Goal: Browse casually: Explore the website without a specific task or goal

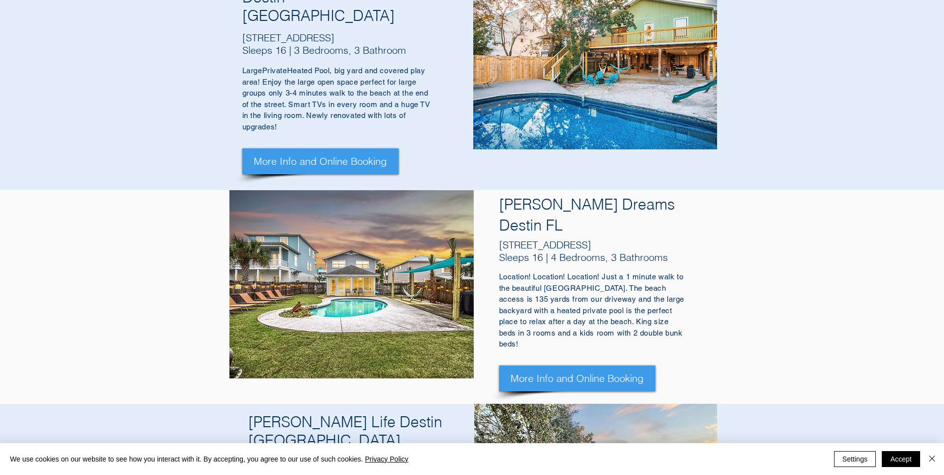
scroll to position [547, 0]
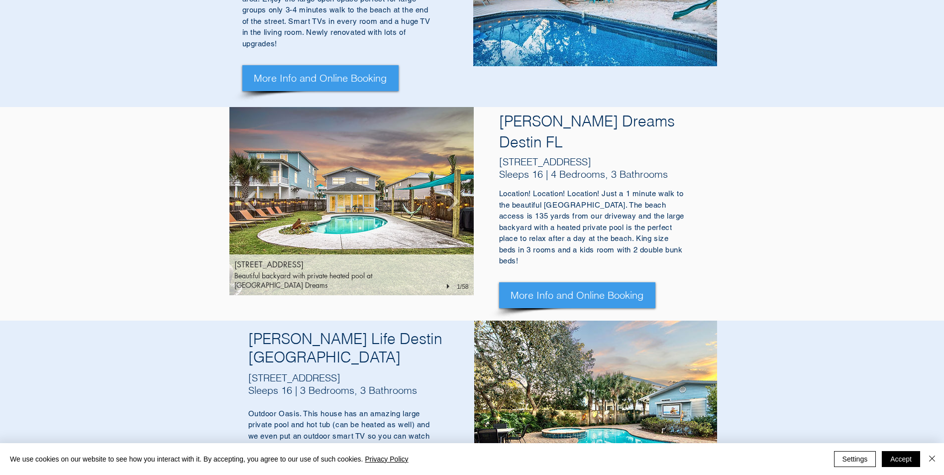
click at [378, 155] on img "70 Pompano St, Destin FL 32541" at bounding box center [351, 201] width 244 height 188
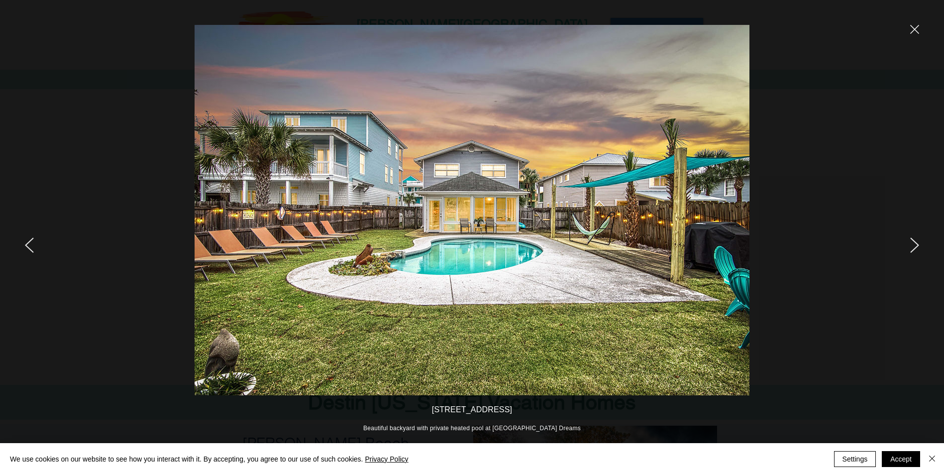
click at [911, 243] on icon "next" at bounding box center [914, 244] width 9 height 15
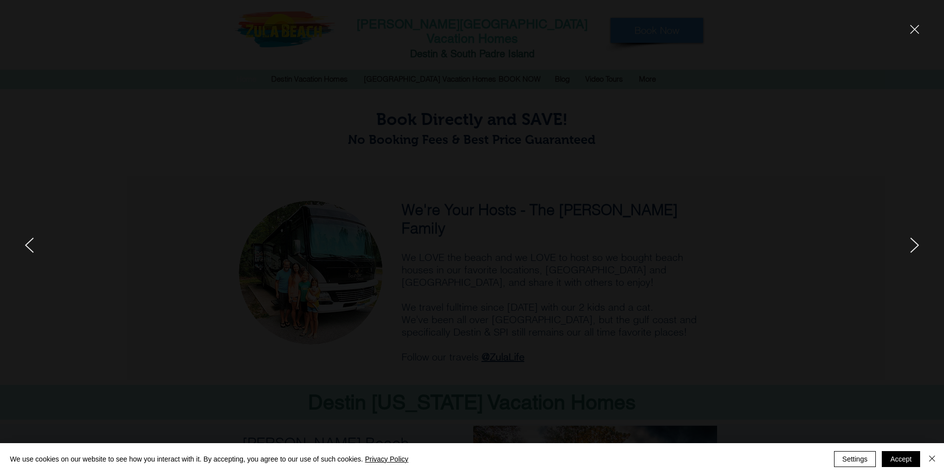
click at [918, 245] on icon "next" at bounding box center [914, 245] width 8 height 14
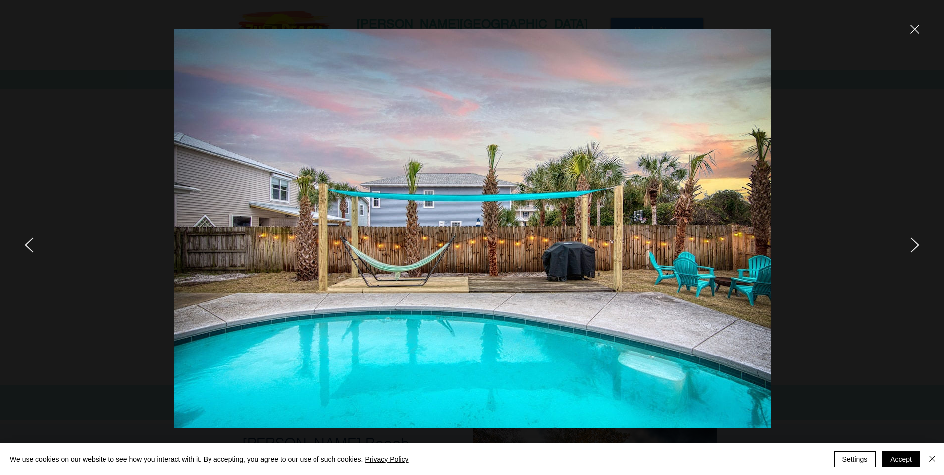
click at [918, 244] on icon "next" at bounding box center [914, 244] width 9 height 15
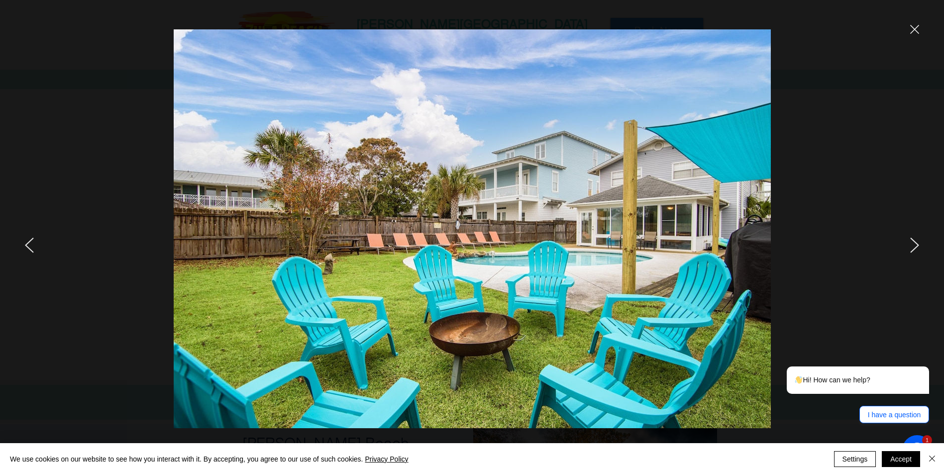
click at [916, 32] on icon "close" at bounding box center [914, 29] width 9 height 9
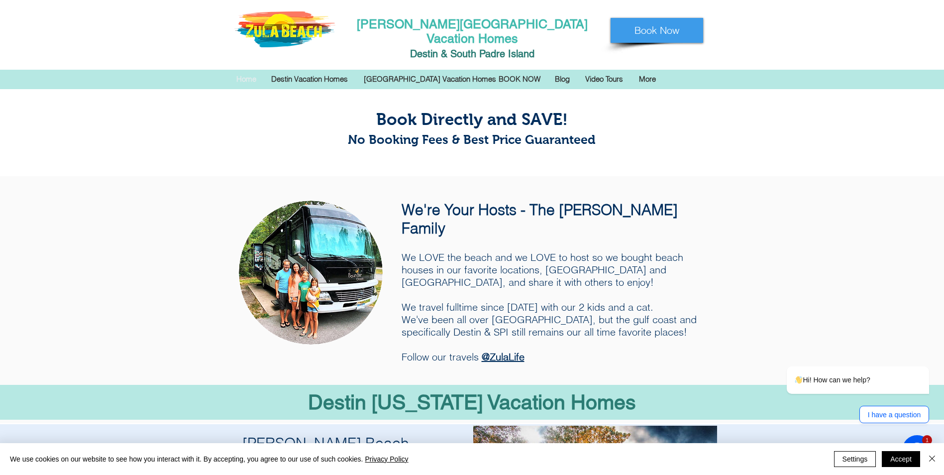
scroll to position [547, 0]
